Goal: Task Accomplishment & Management: Use online tool/utility

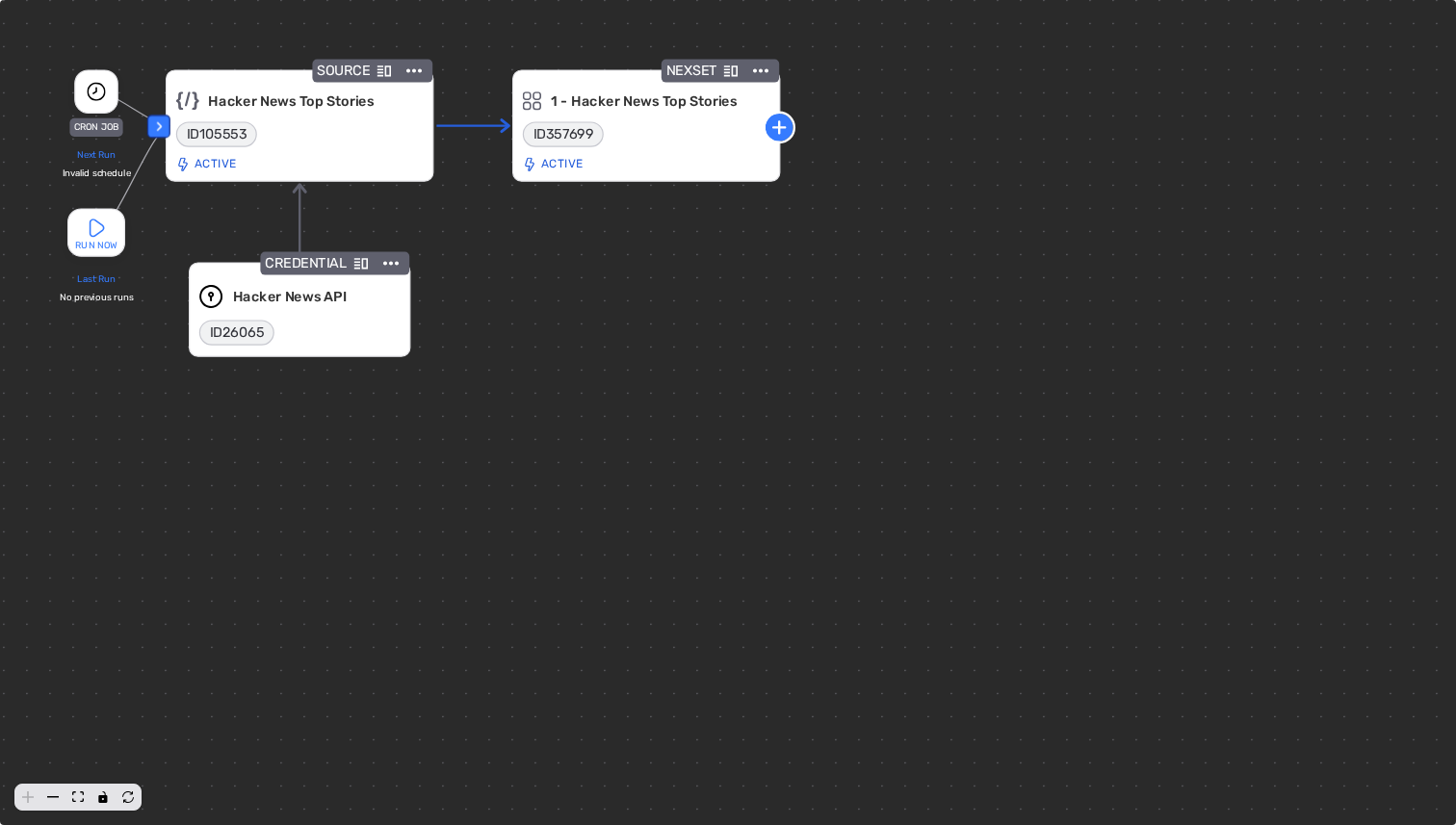
drag, startPoint x: 409, startPoint y: 250, endPoint x: 496, endPoint y: 273, distance: 90.0
click at [496, 273] on div "‹ CRON JOB Next Run Invalid schedule RUN NOW Last Run No previous runs SOURCE H…" at bounding box center [728, 412] width 1456 height 825
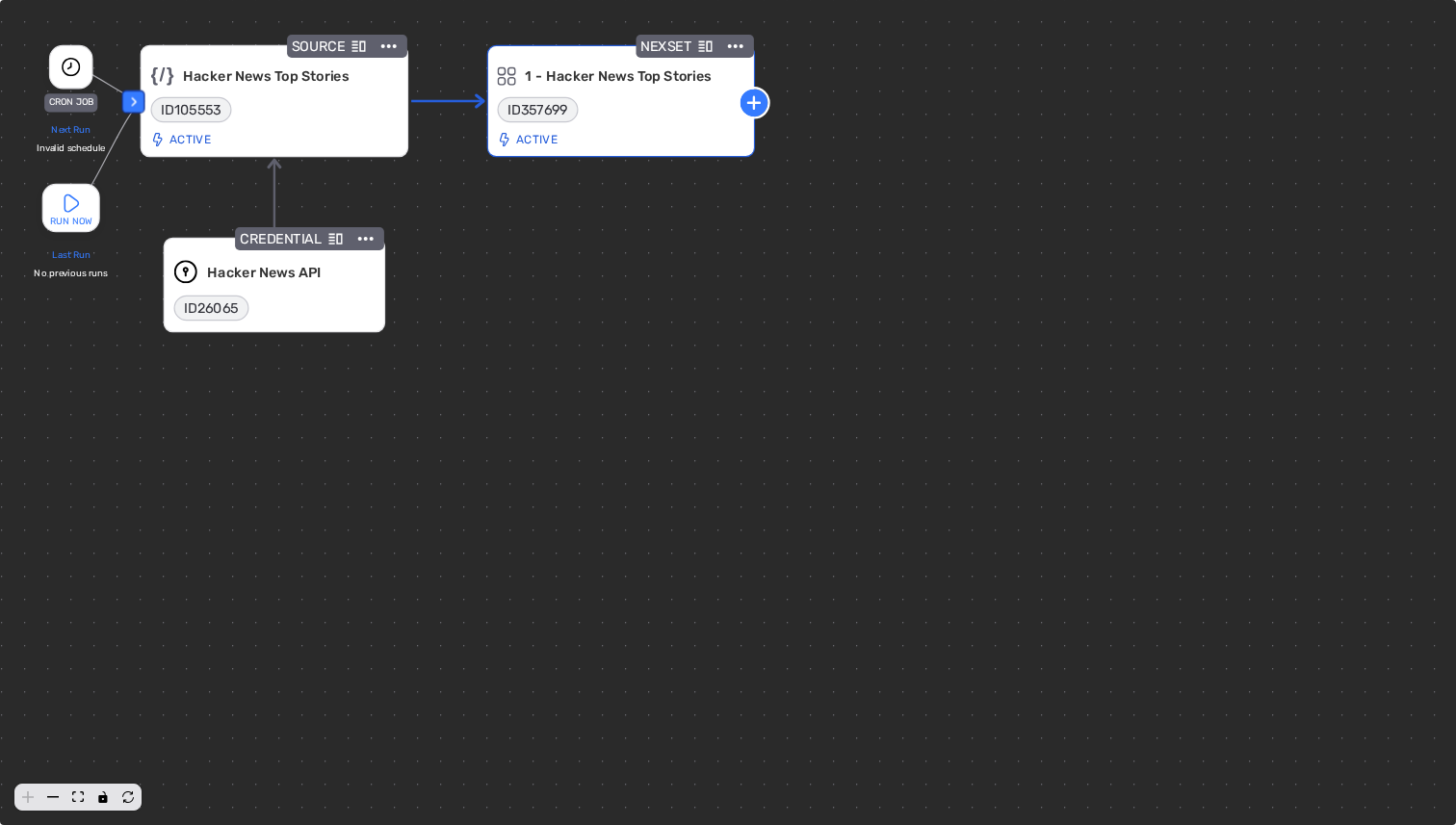
click at [703, 45] on icon "Details" at bounding box center [705, 47] width 14 height 11
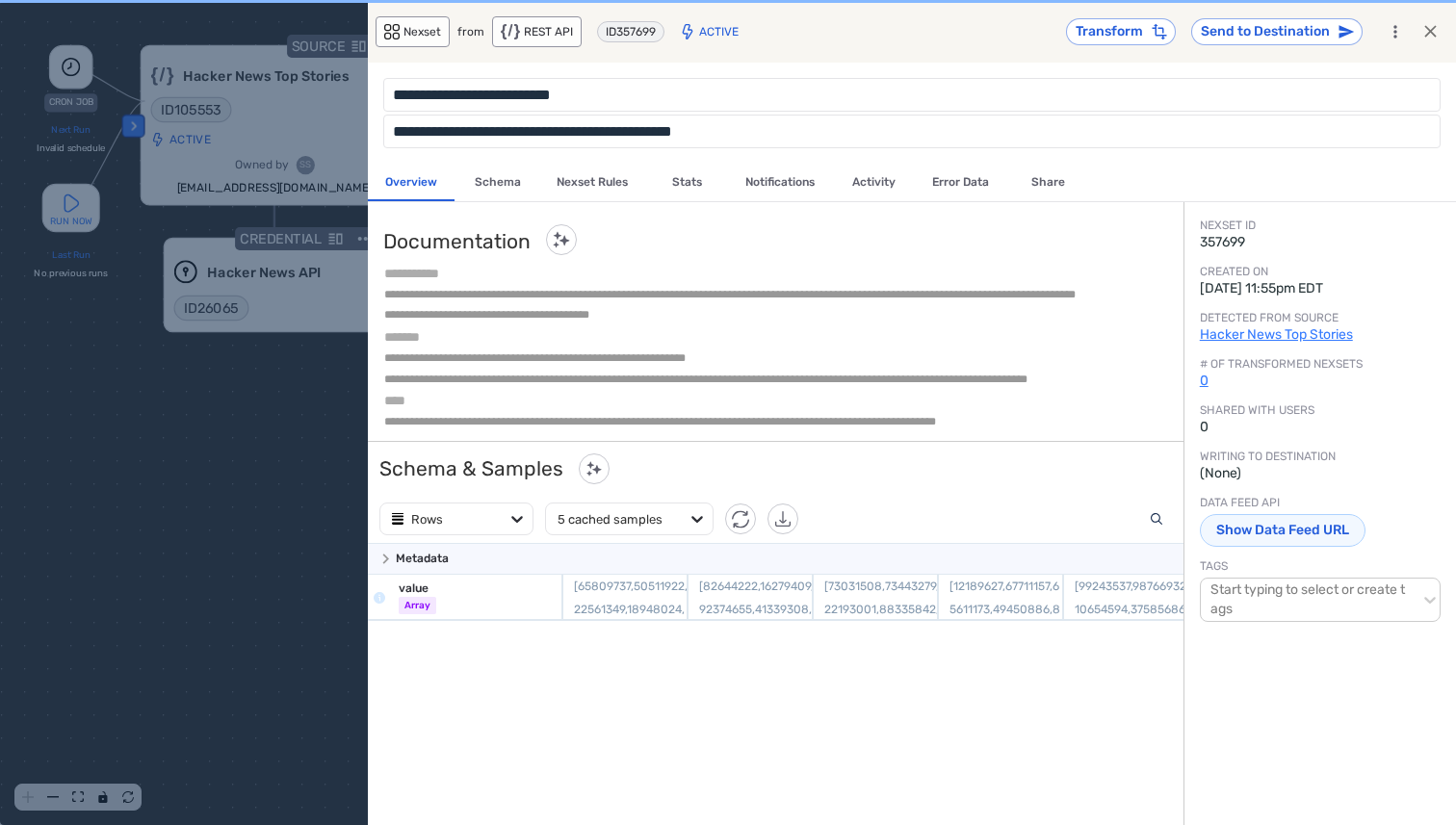
scroll to position [559, 815]
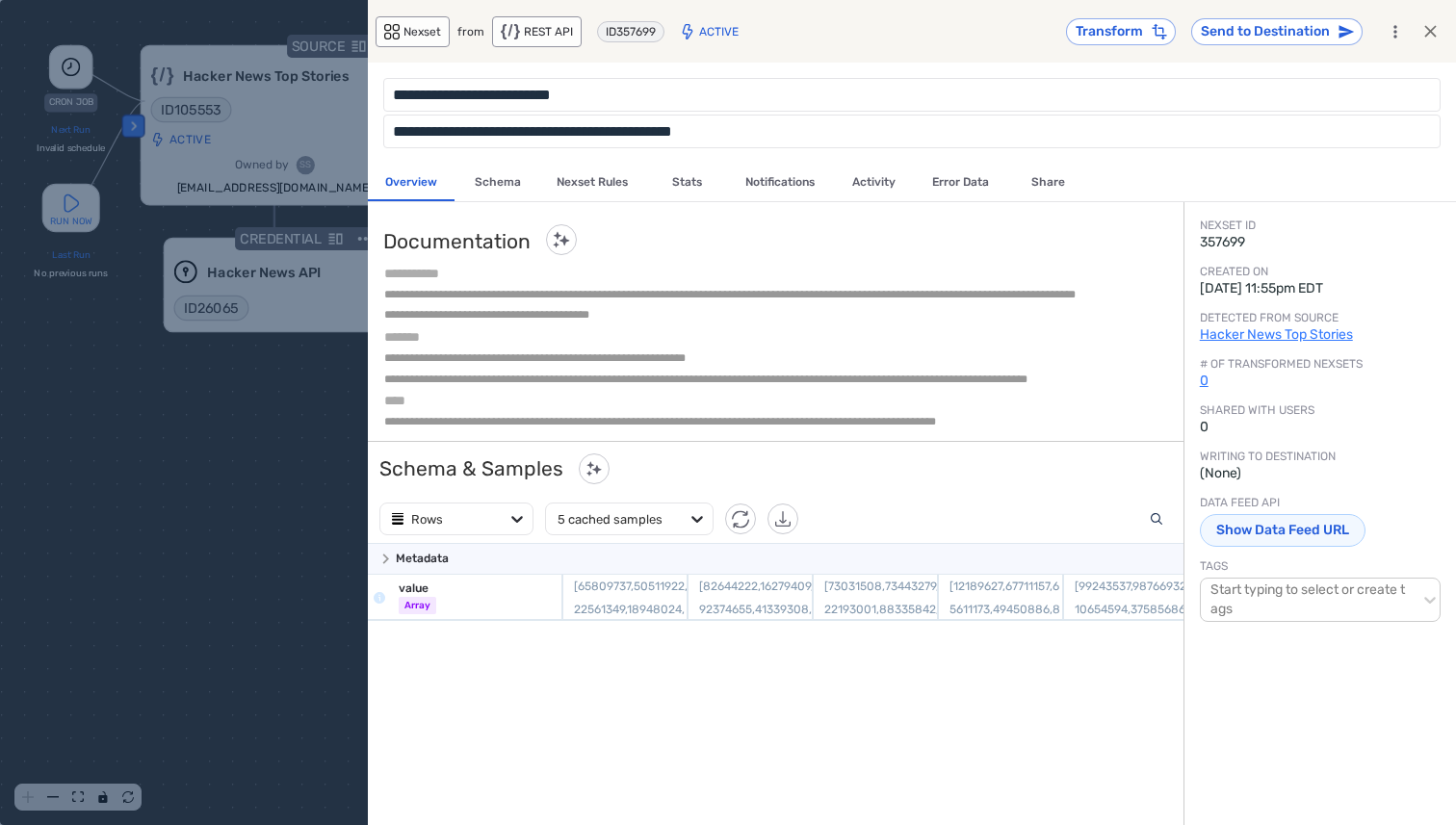
click at [150, 469] on div "card-detail-view-wrapper" at bounding box center [728, 412] width 1456 height 825
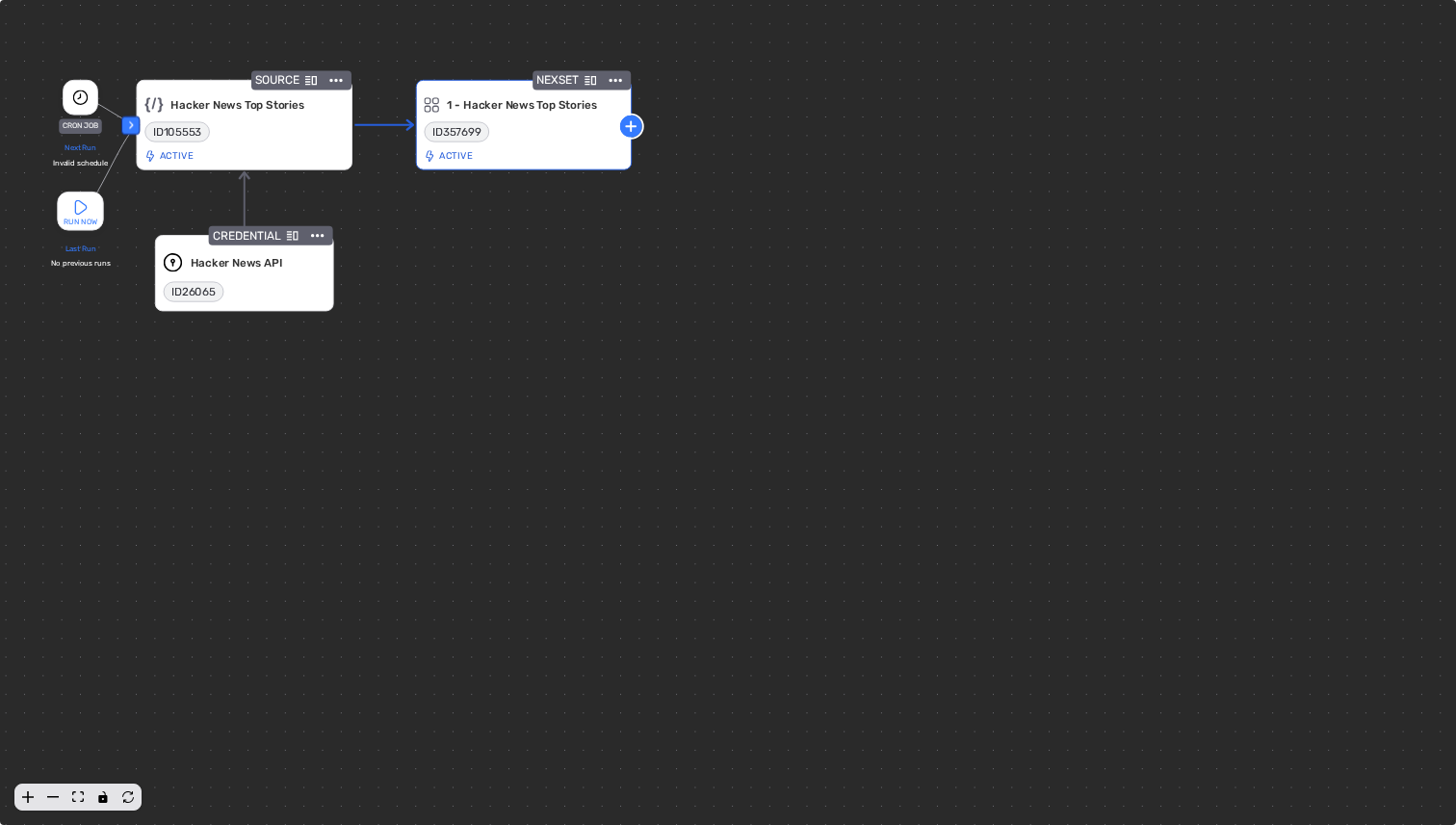
click at [592, 81] on icon "Details" at bounding box center [590, 79] width 12 height 9
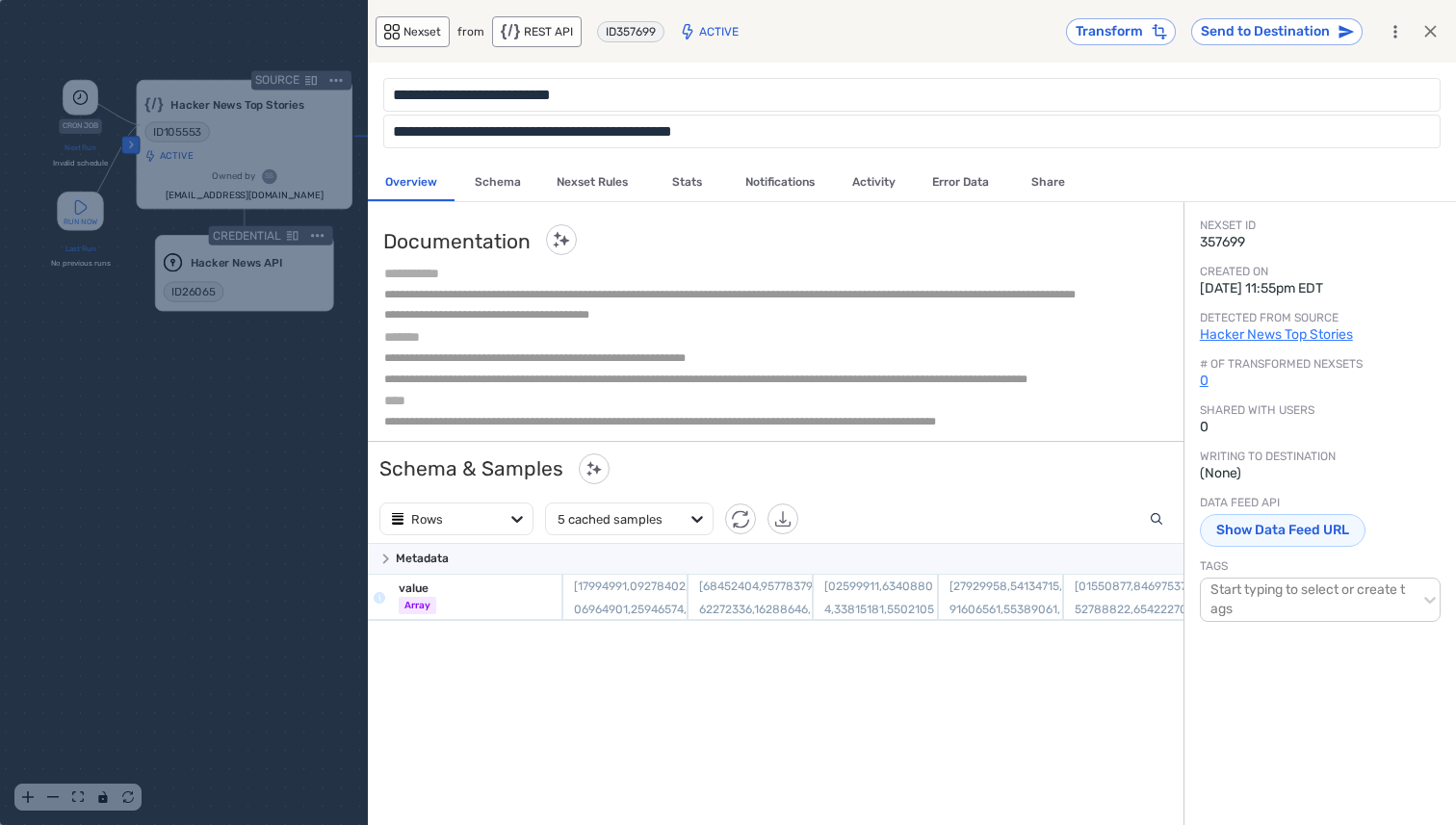
scroll to position [559, 815]
click at [175, 409] on div "card-detail-view-wrapper" at bounding box center [728, 412] width 1456 height 825
